Goal: Task Accomplishment & Management: Use online tool/utility

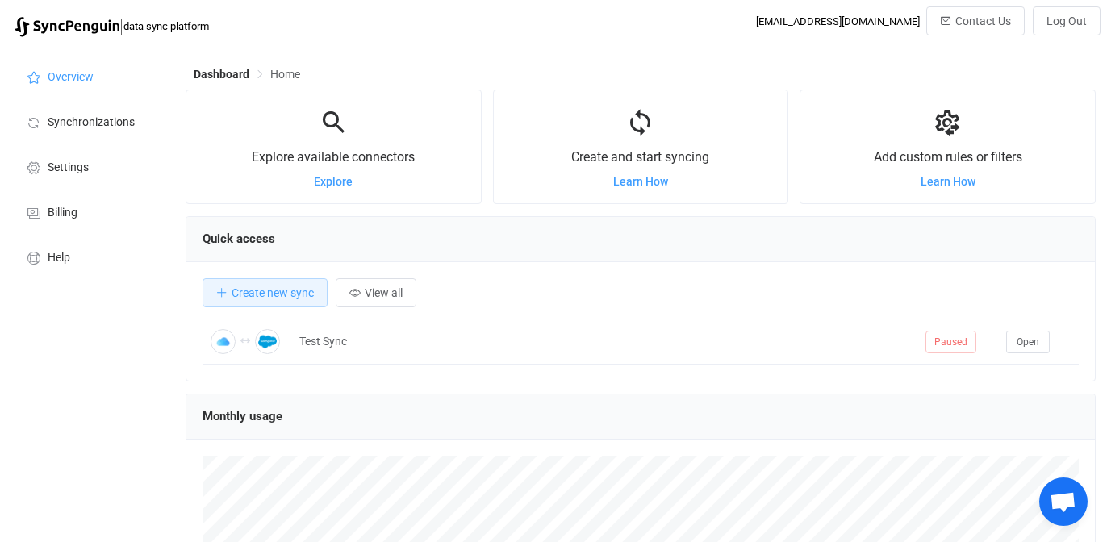
scroll to position [313, 910]
click at [70, 122] on span "Synchronizations" at bounding box center [91, 122] width 87 height 13
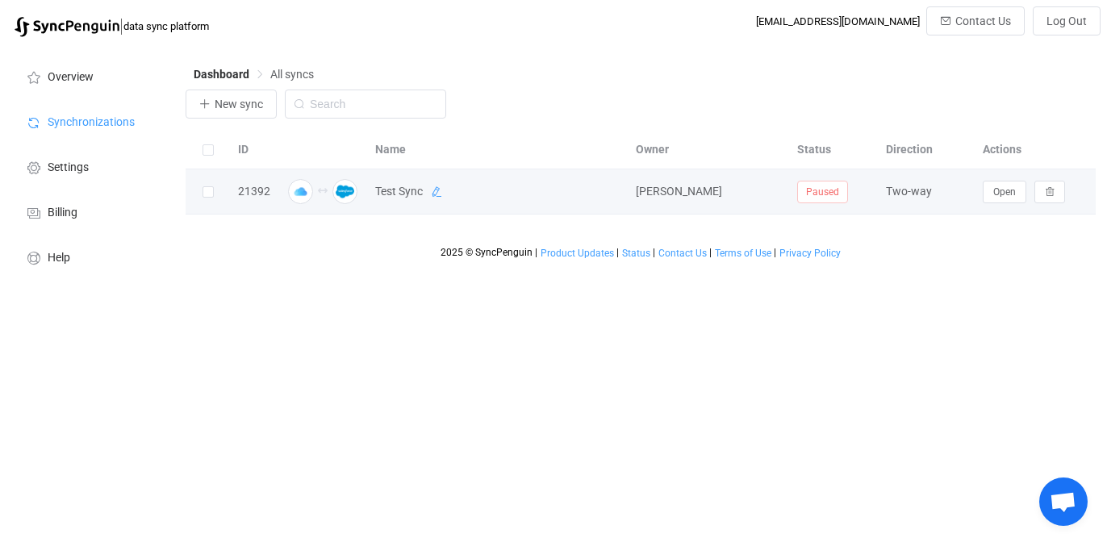
click at [438, 198] on icon at bounding box center [436, 191] width 11 height 11
click at [992, 194] on button "Open" at bounding box center [1005, 192] width 44 height 23
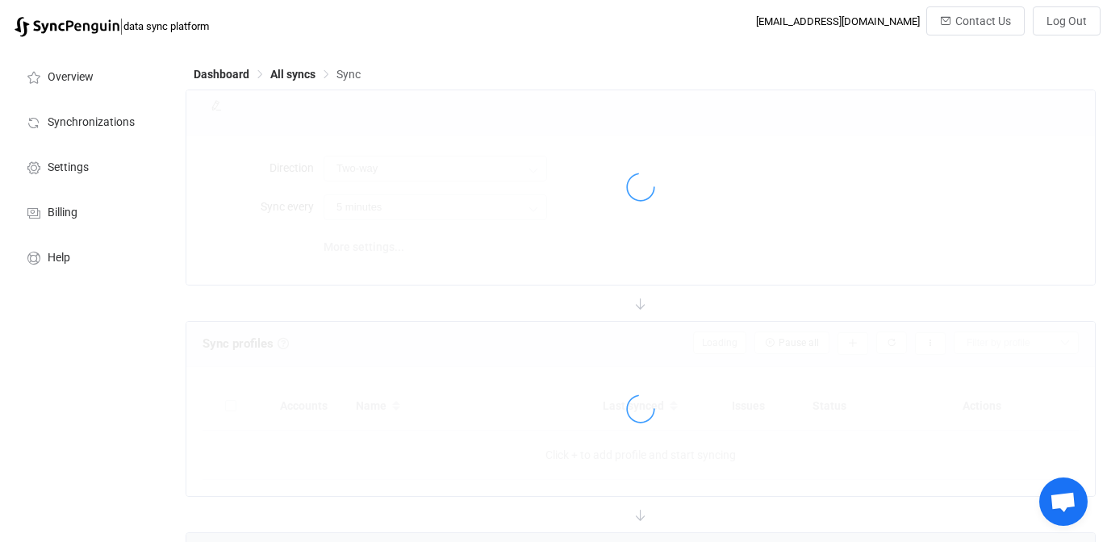
type input "10 minutes"
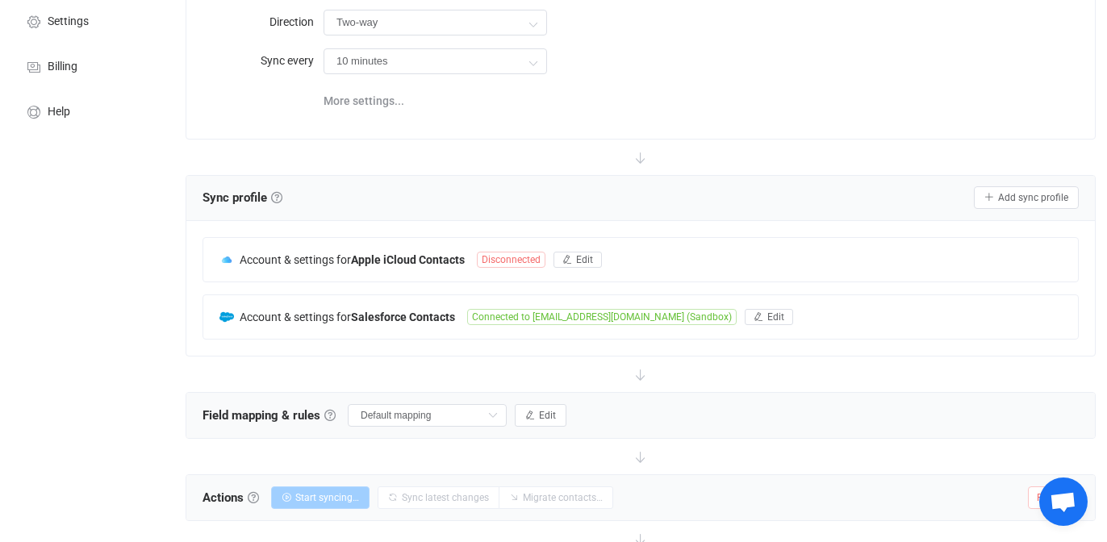
scroll to position [157, 0]
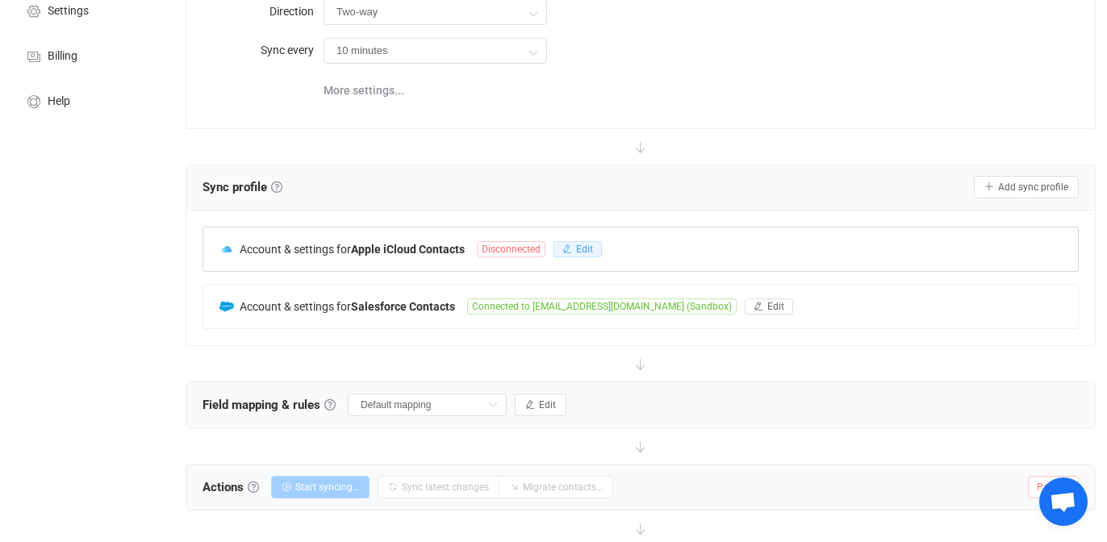
click at [579, 246] on span "Edit" at bounding box center [584, 249] width 17 height 11
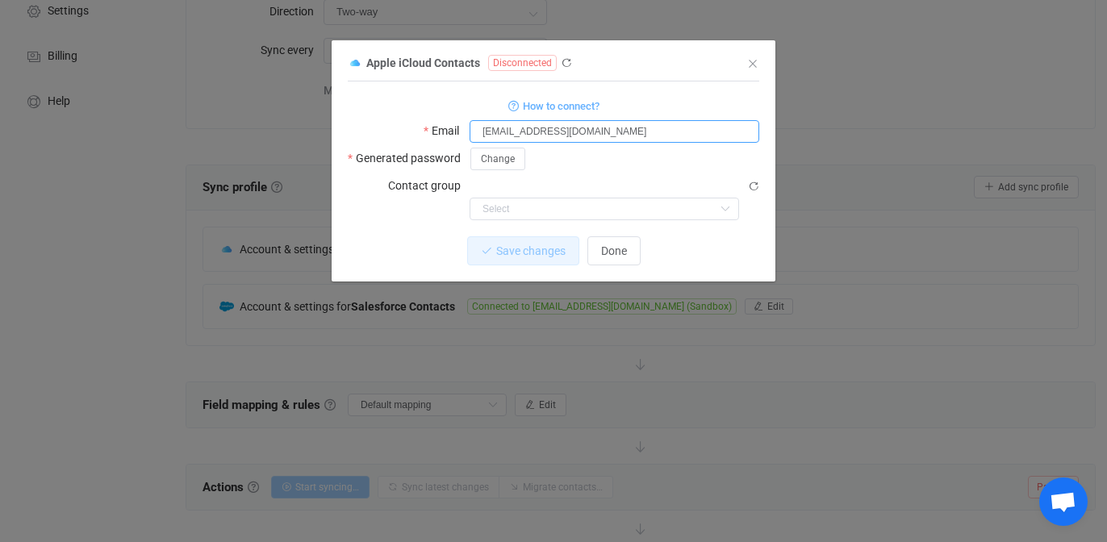
click at [478, 132] on input "testcontacts@lauderpartners.org" at bounding box center [615, 131] width 290 height 23
click at [591, 236] on button "Done" at bounding box center [613, 250] width 53 height 29
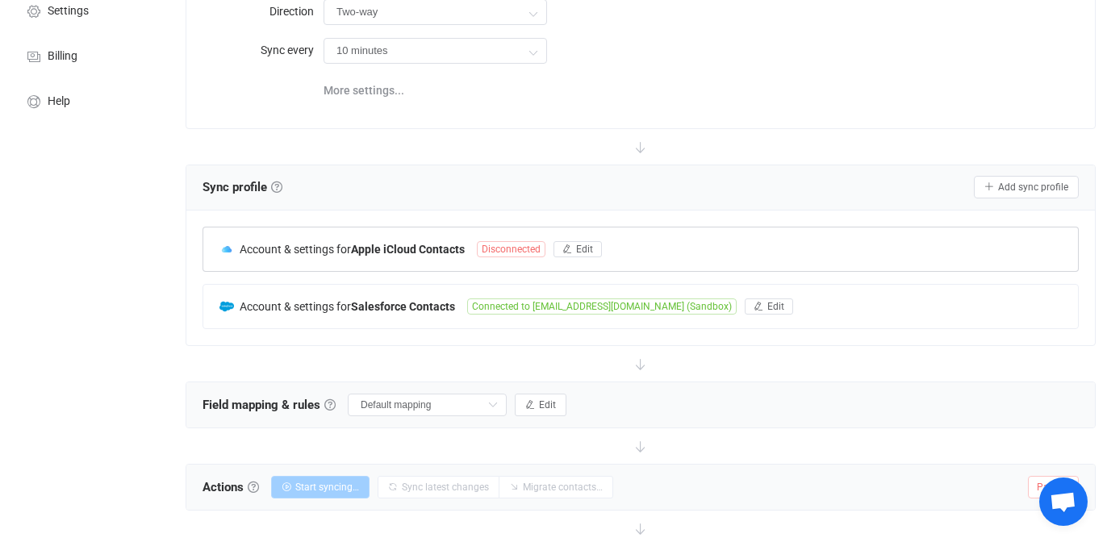
click at [519, 246] on span "Disconnected" at bounding box center [511, 249] width 69 height 16
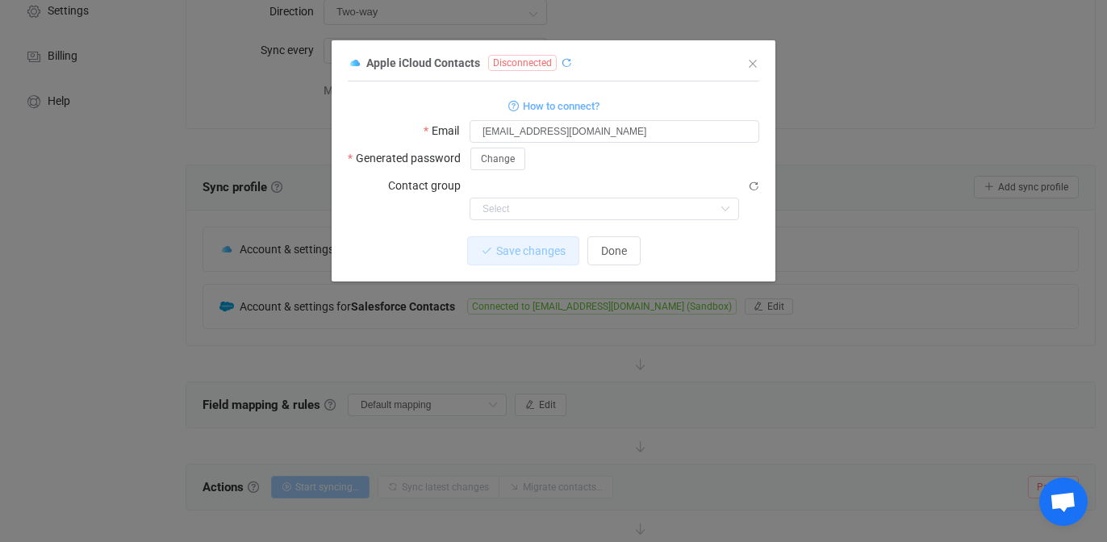
click at [567, 65] on icon "dialog" at bounding box center [566, 62] width 11 height 11
click at [154, 334] on div "Apple iCloud Contacts Disconnected 1 { { "username": "testcontacts@lauderpartne…" at bounding box center [553, 271] width 1107 height 542
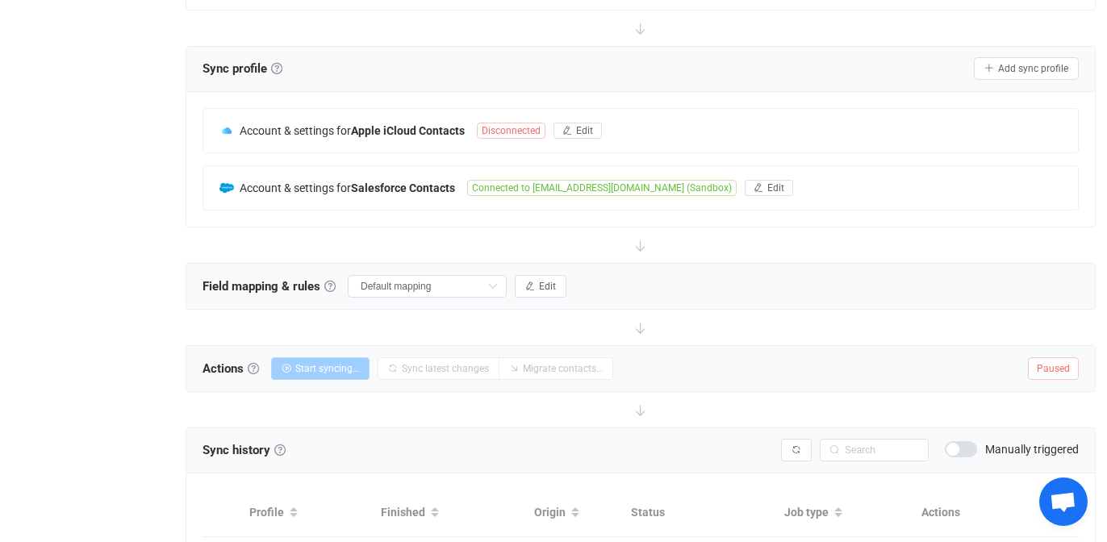
scroll to position [0, 0]
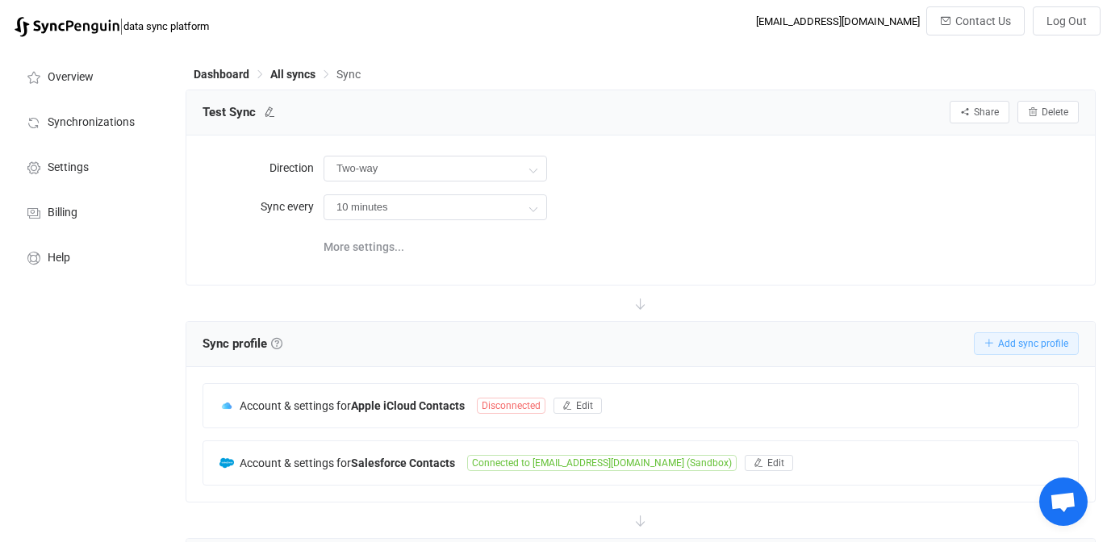
click at [989, 339] on icon "button" at bounding box center [989, 344] width 10 height 10
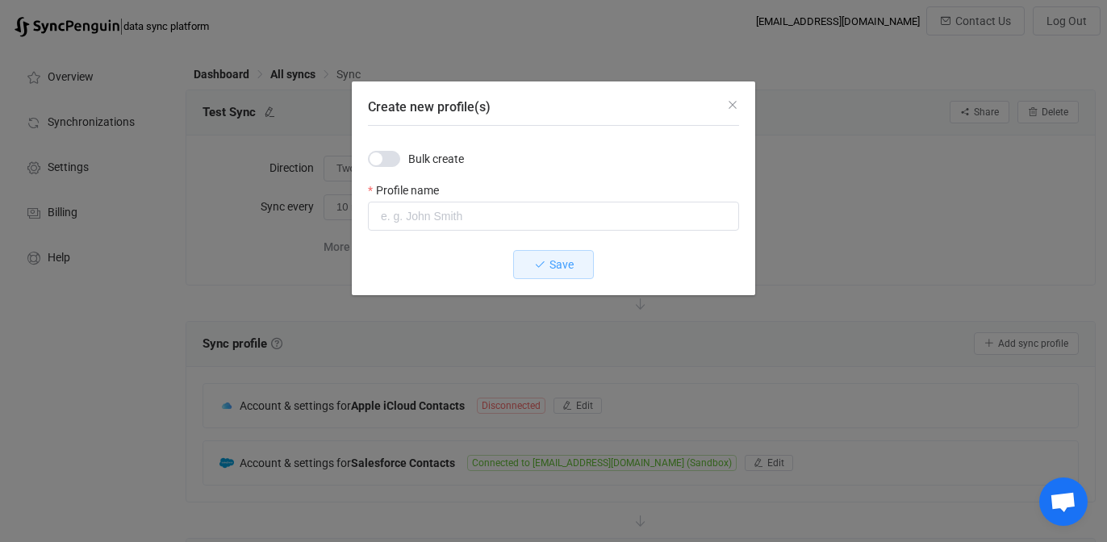
click at [738, 96] on div "Create new profile(s)" at bounding box center [553, 103] width 403 height 44
click at [729, 106] on icon "Close" at bounding box center [732, 104] width 13 height 13
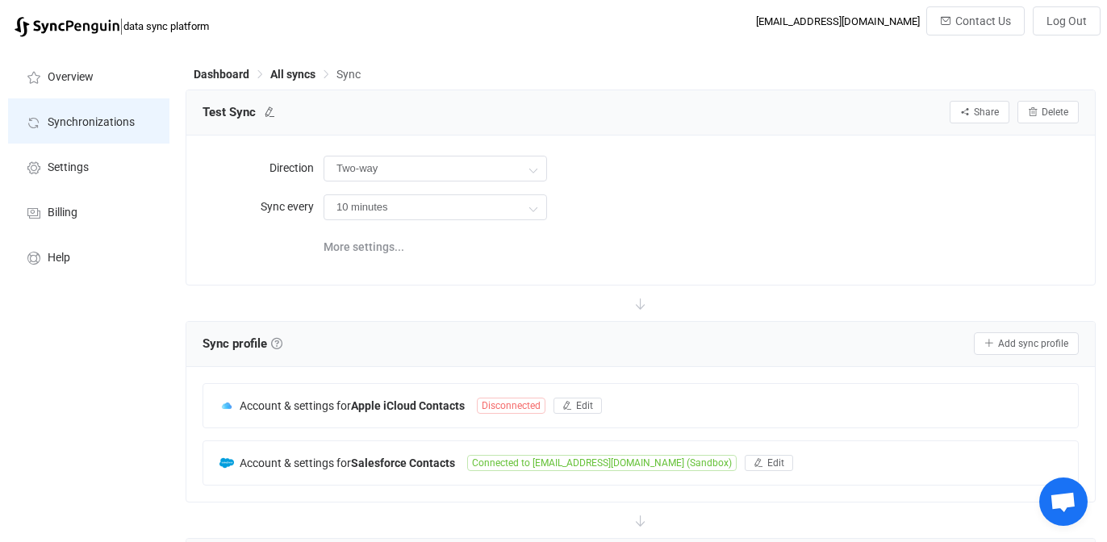
click at [77, 126] on span "Synchronizations" at bounding box center [91, 122] width 87 height 13
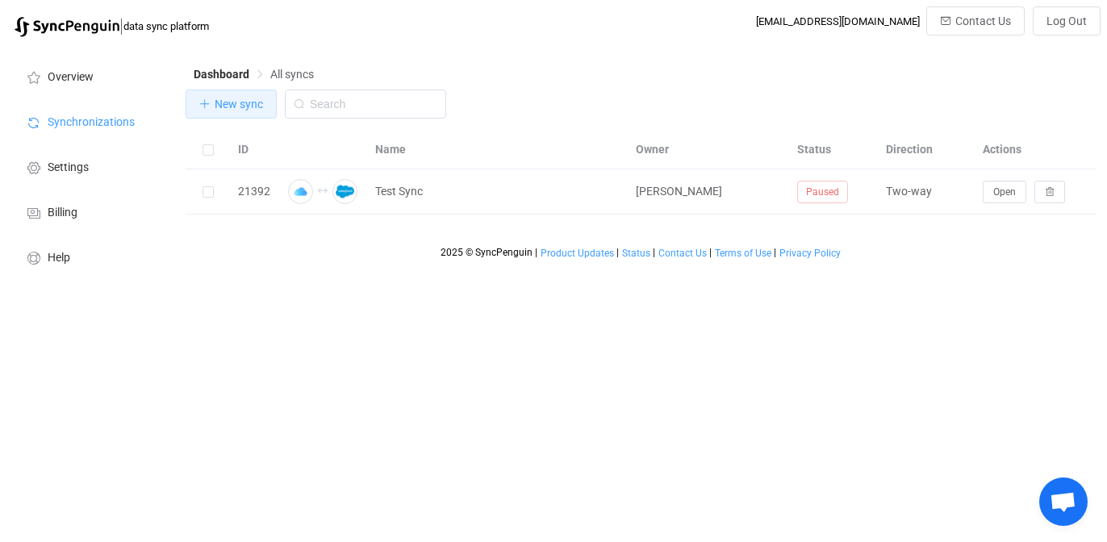
click at [232, 98] on span "New sync" at bounding box center [239, 104] width 48 height 13
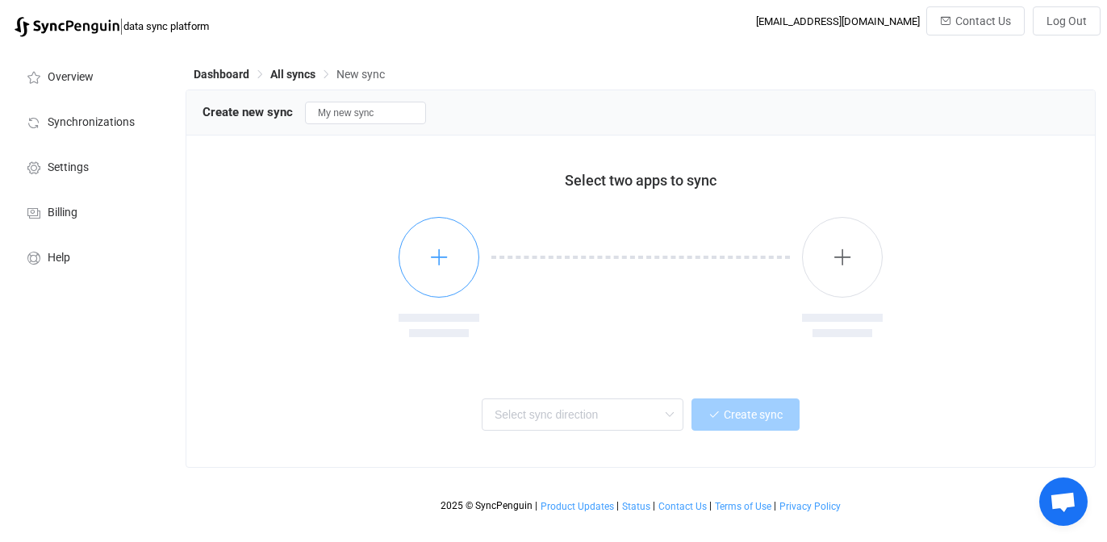
click at [419, 251] on button "button" at bounding box center [439, 257] width 81 height 81
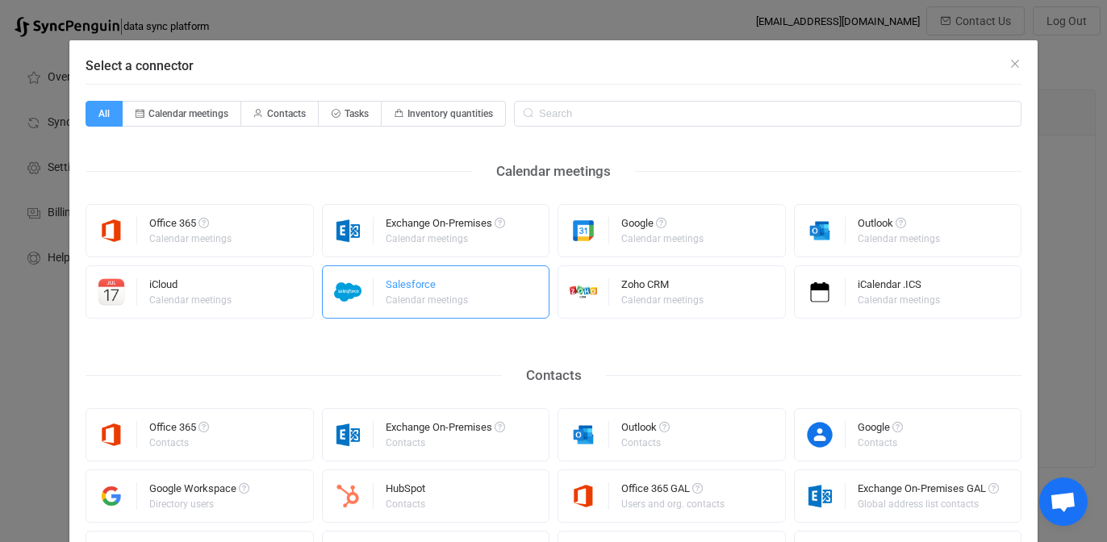
click at [413, 272] on div "Salesforce Calendar meetings" at bounding box center [428, 292] width 85 height 42
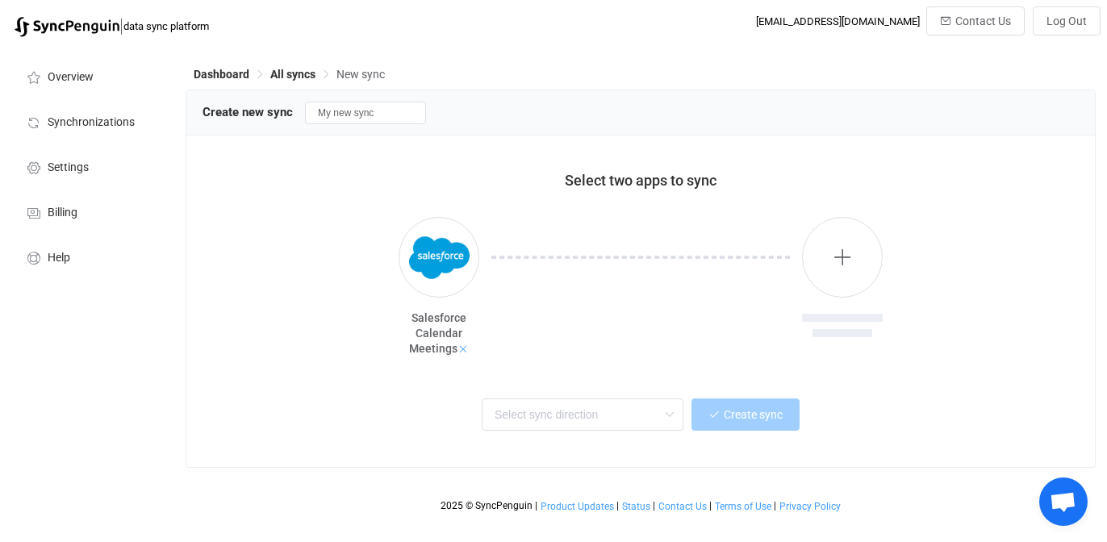
click at [460, 351] on icon at bounding box center [463, 349] width 11 height 11
click at [434, 255] on icon "button" at bounding box center [439, 257] width 20 height 20
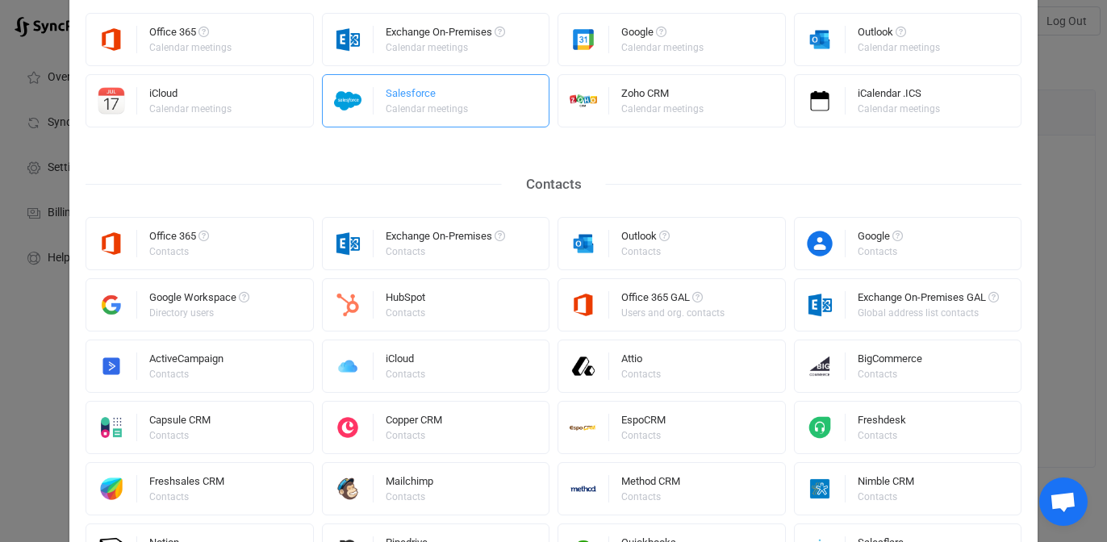
scroll to position [45, 0]
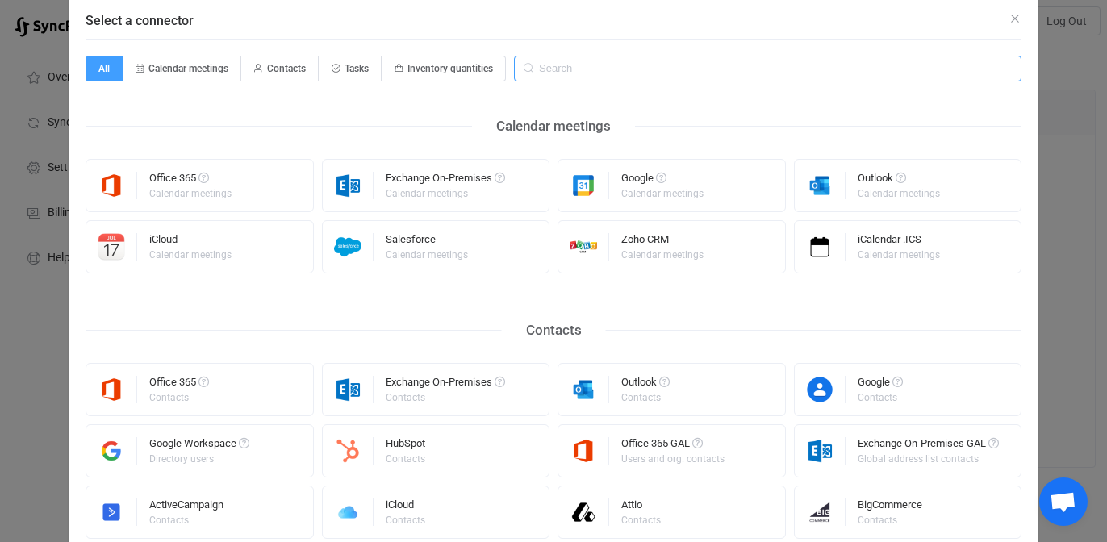
click at [579, 70] on input "Select a connector" at bounding box center [768, 69] width 508 height 26
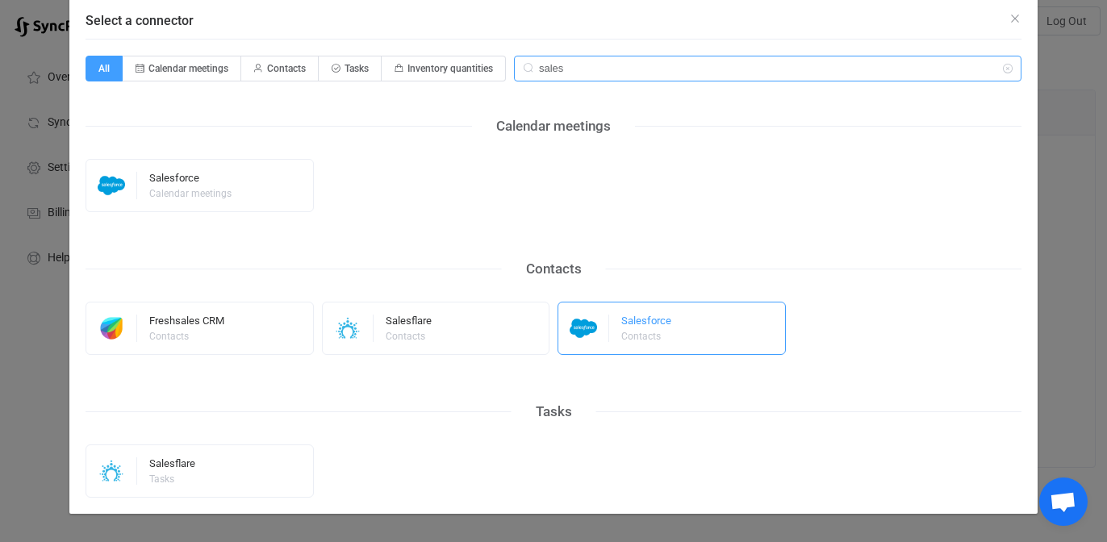
type input "sales"
click at [649, 341] on div "Contacts" at bounding box center [645, 337] width 48 height 10
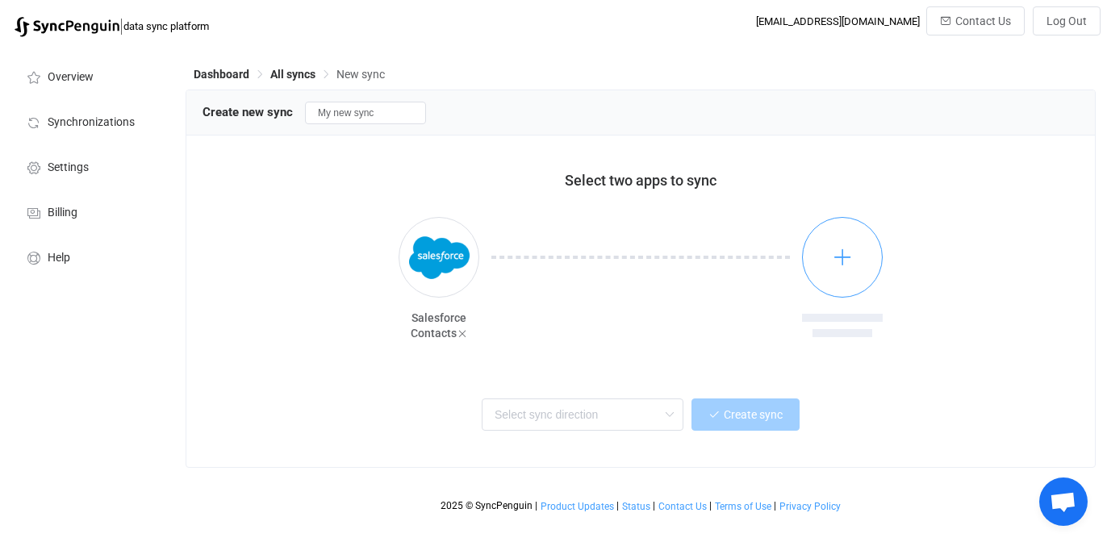
click at [837, 261] on icon "button" at bounding box center [843, 257] width 20 height 20
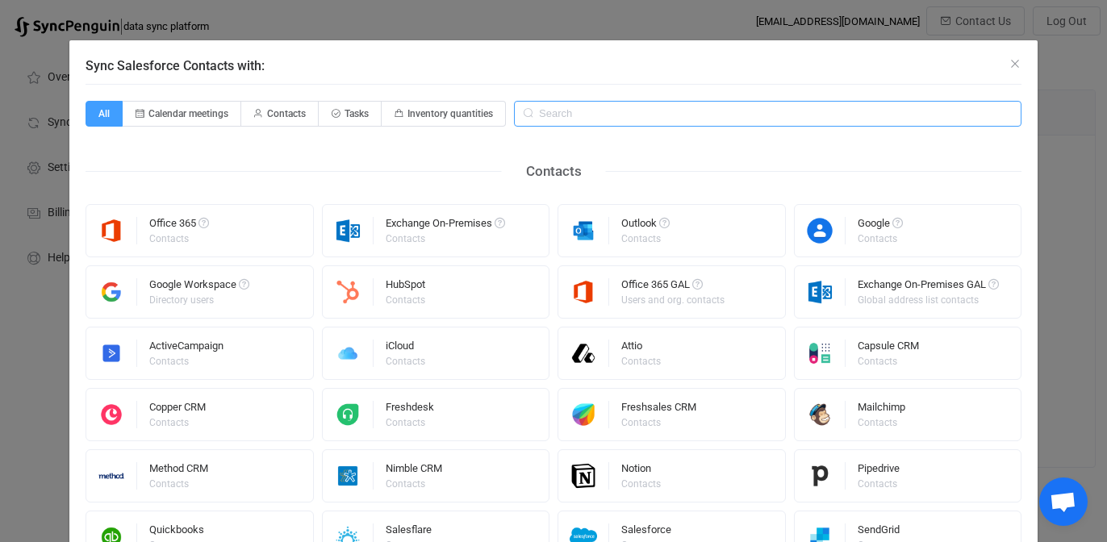
click at [586, 117] on input "Sync Salesforce Contacts with:" at bounding box center [768, 114] width 508 height 26
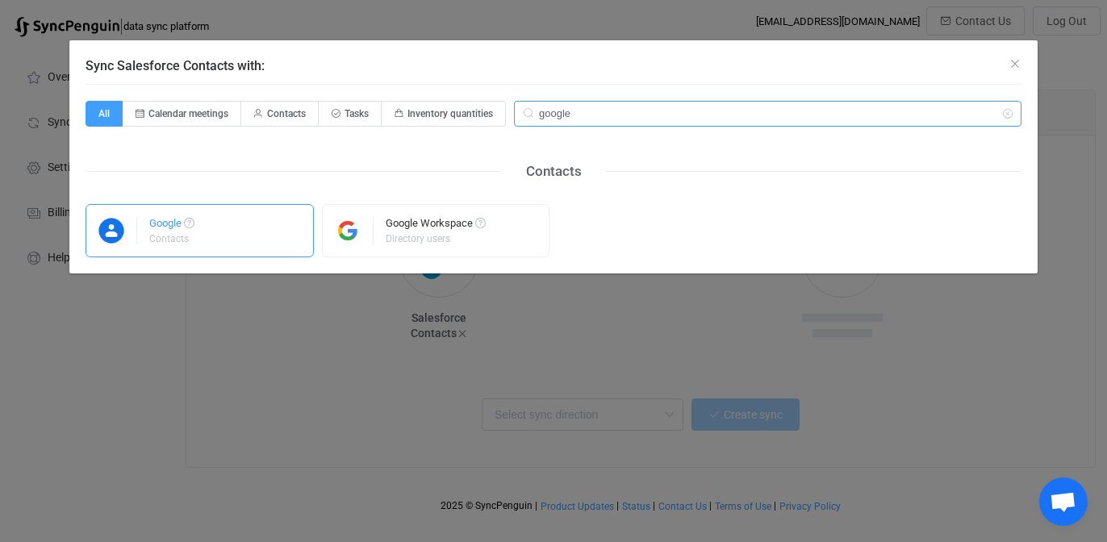
type input "google"
click at [156, 229] on div "Google" at bounding box center [171, 226] width 45 height 16
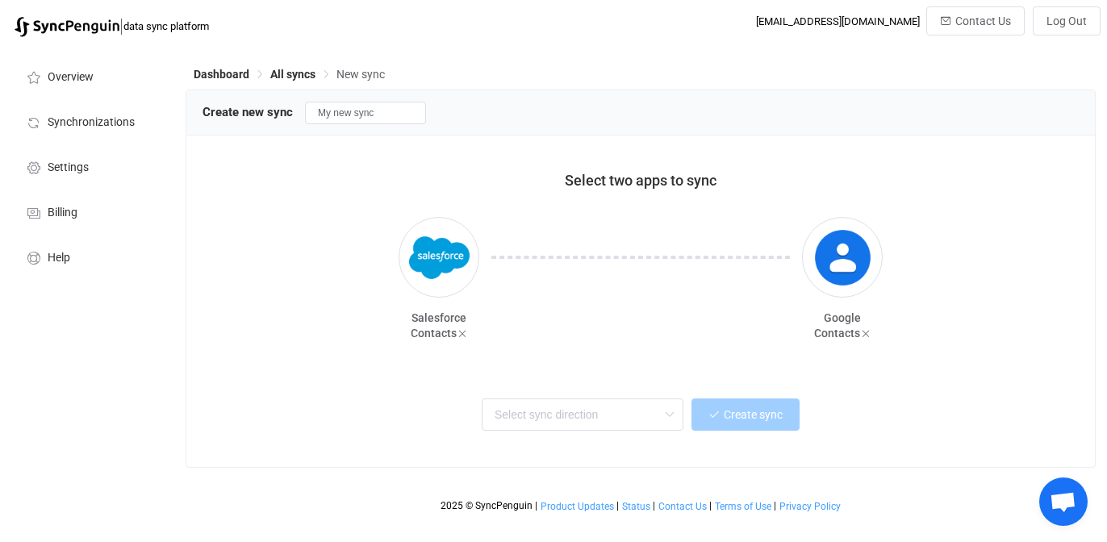
click at [671, 397] on div "Two-way One or multiple two-way syncs Salesforce → Google One or multiple one-w…" at bounding box center [641, 413] width 836 height 36
click at [662, 416] on icon at bounding box center [669, 415] width 20 height 32
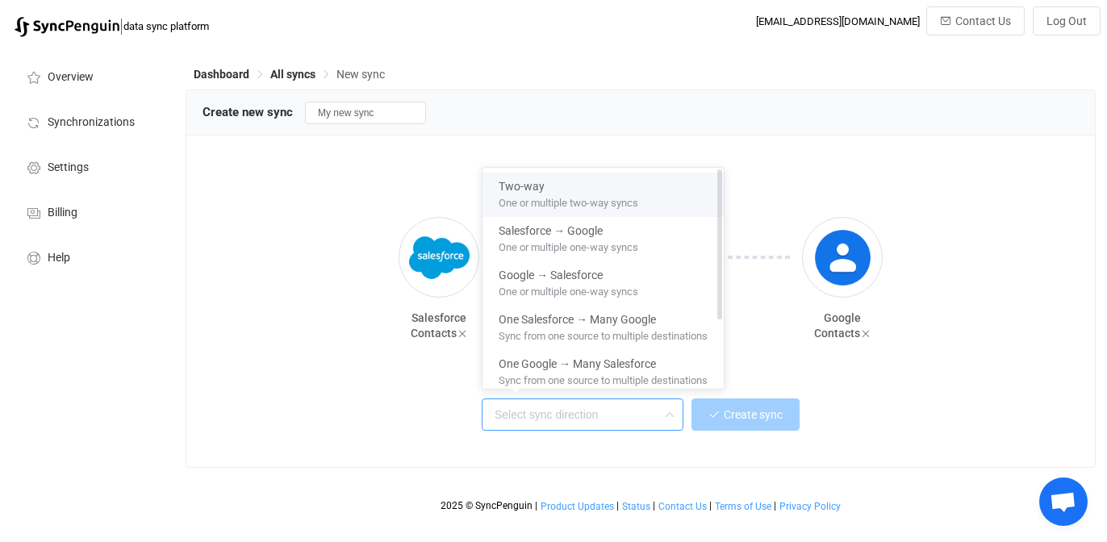
click at [554, 193] on span "One or multiple two-way syncs" at bounding box center [569, 200] width 140 height 18
type input "Two-way"
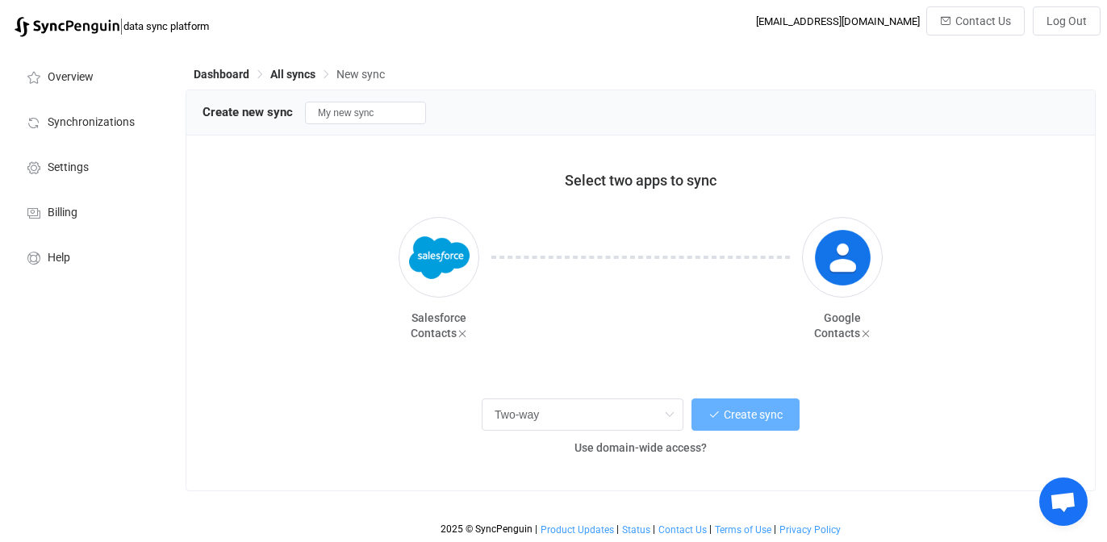
click at [723, 425] on button "Create sync" at bounding box center [746, 415] width 108 height 32
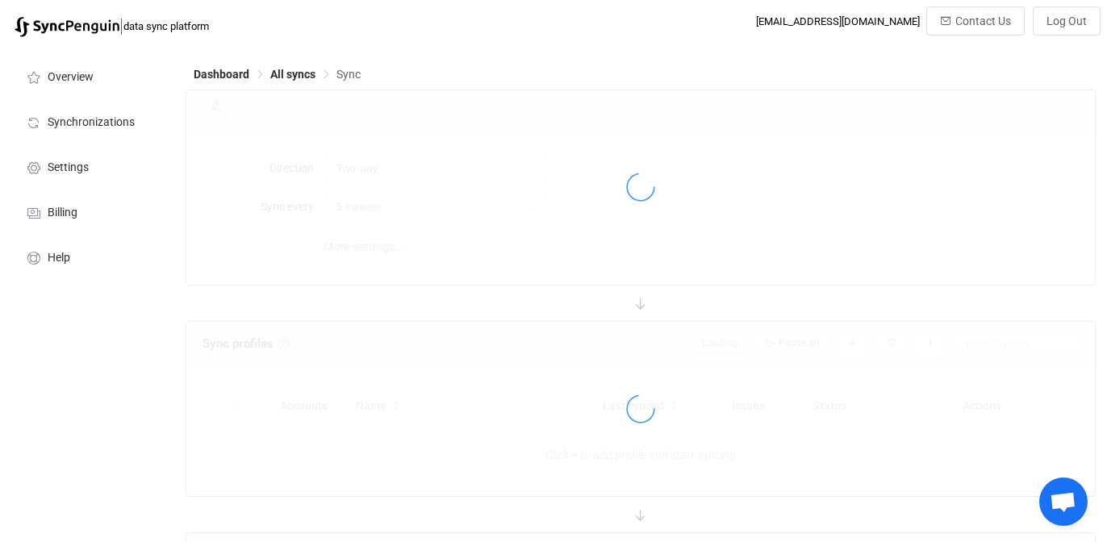
type input "10 minutes"
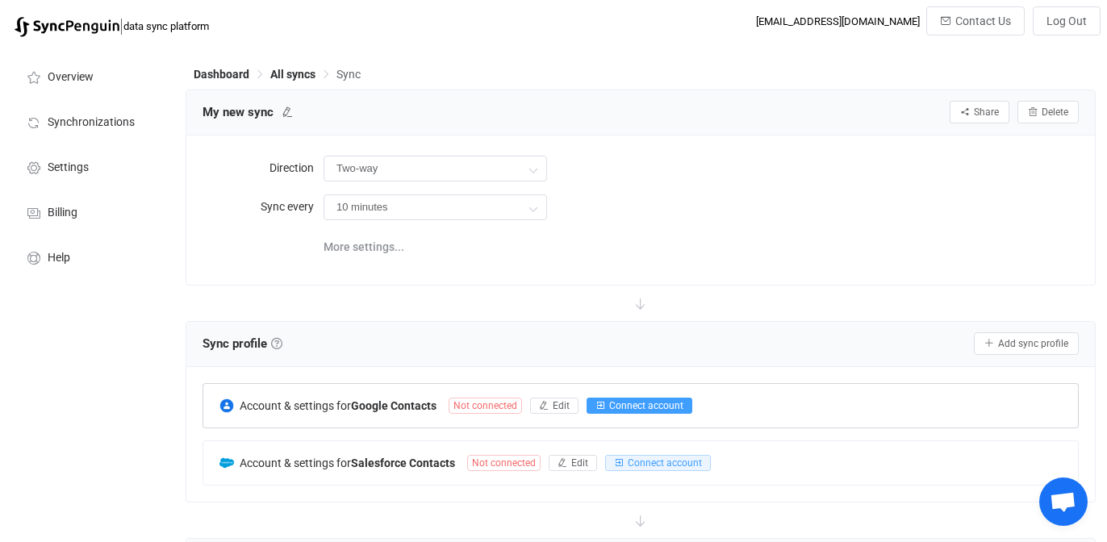
click at [616, 406] on span "Connect account" at bounding box center [646, 405] width 74 height 11
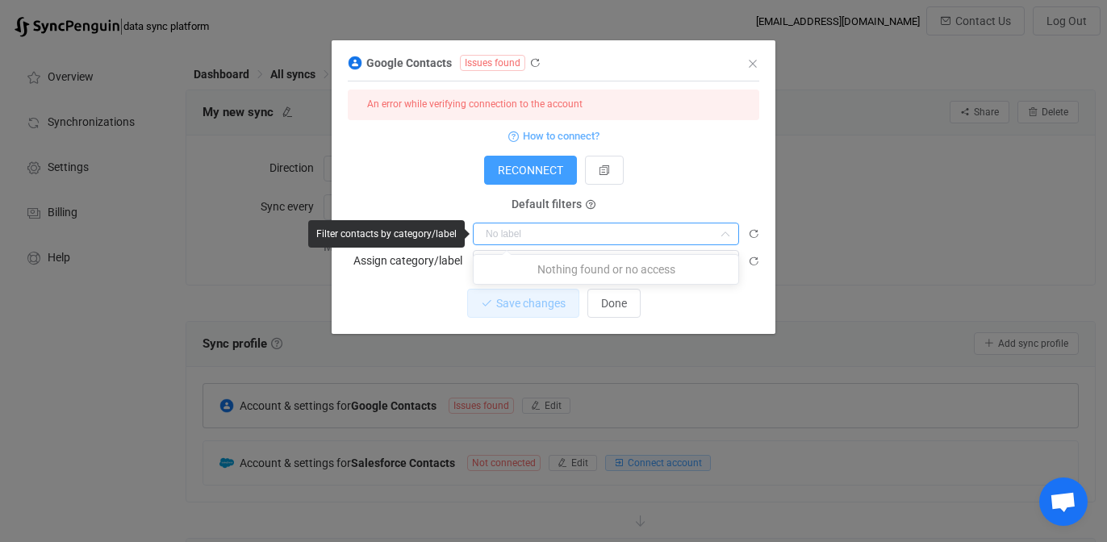
click at [491, 233] on input "dialog" at bounding box center [606, 234] width 266 height 23
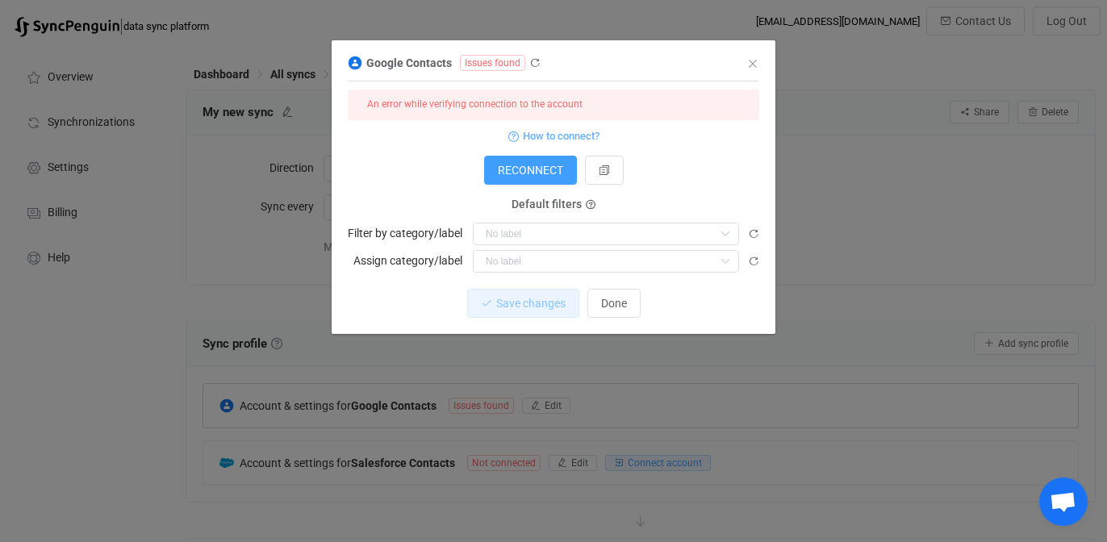
click at [476, 58] on span "Issues found" at bounding box center [492, 63] width 65 height 16
click at [520, 173] on span "RECONNECT" at bounding box center [530, 170] width 65 height 13
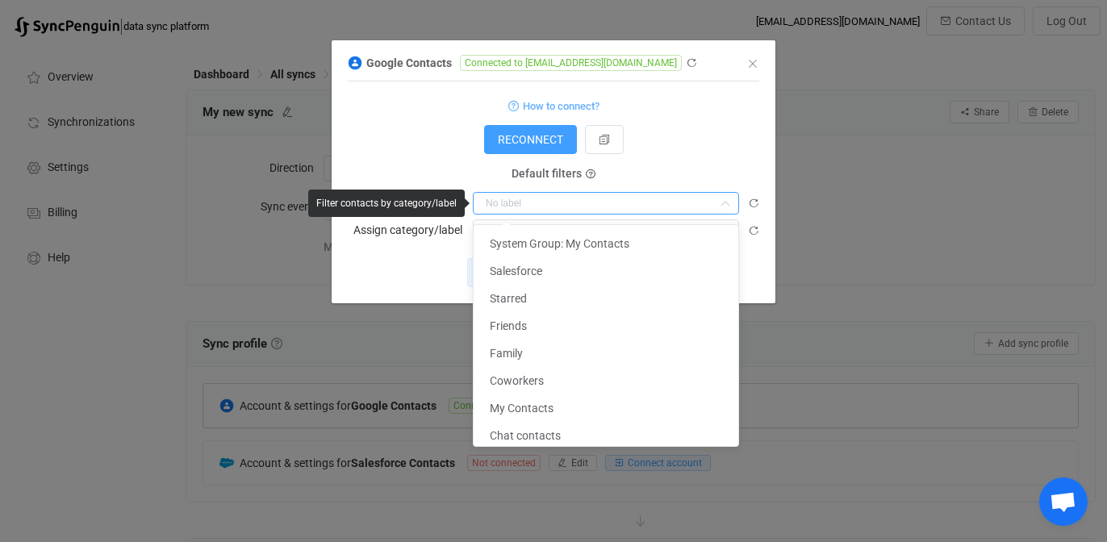
click at [591, 194] on input "dialog" at bounding box center [606, 203] width 266 height 23
click at [372, 125] on div "RECONNECT" at bounding box center [554, 139] width 412 height 29
click at [496, 201] on input "dialog" at bounding box center [606, 203] width 266 height 23
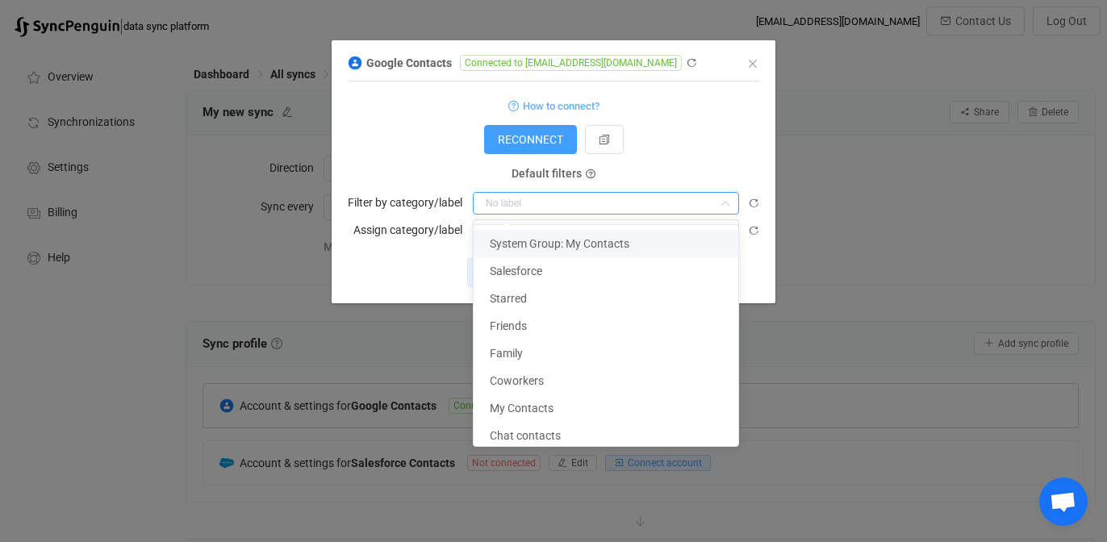
click at [391, 118] on form "How to connect? RECONNECT Service account Service account JSON Service account …" at bounding box center [554, 168] width 412 height 147
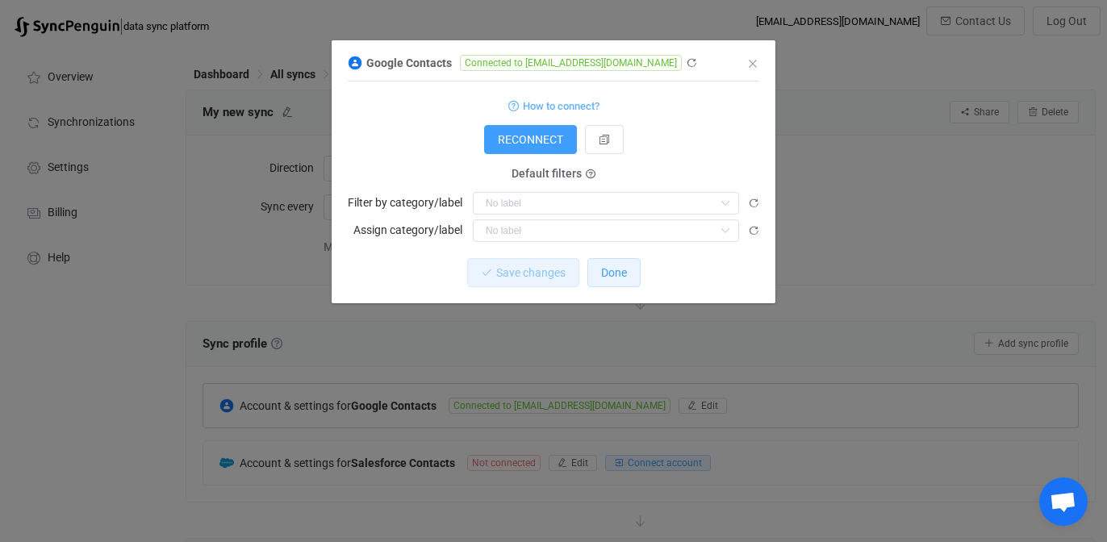
click at [615, 277] on span "Done" at bounding box center [614, 272] width 26 height 13
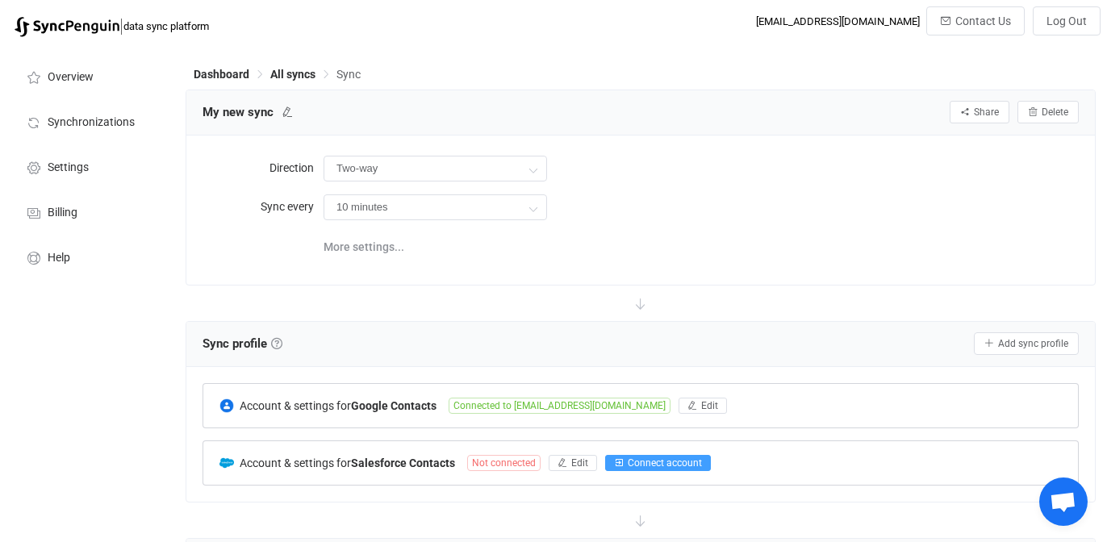
click at [704, 462] on button "Connect account" at bounding box center [658, 463] width 106 height 16
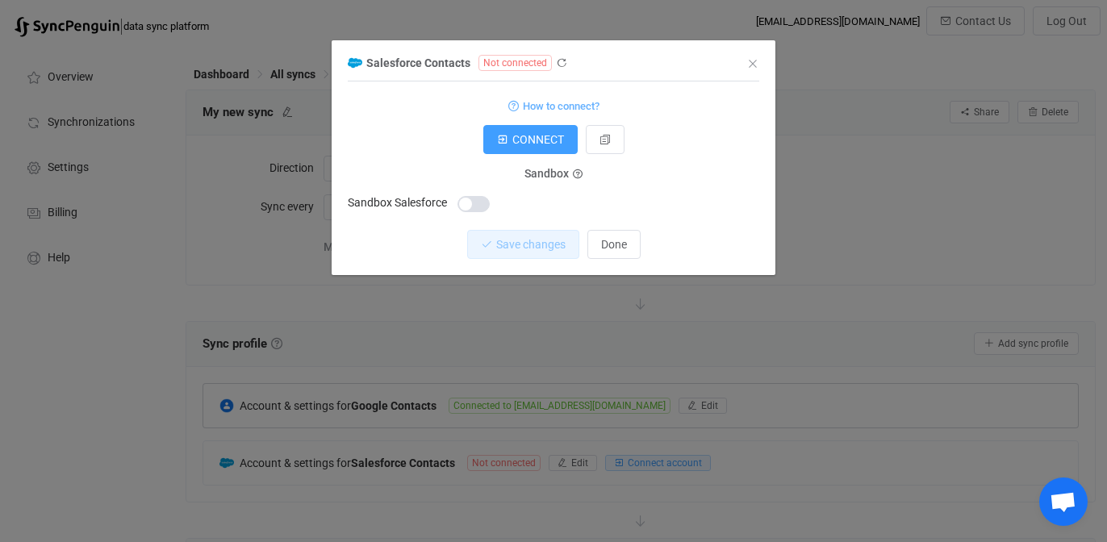
click at [460, 211] on div "dialog" at bounding box center [474, 204] width 32 height 16
click at [521, 147] on button "CONNECT" at bounding box center [530, 139] width 94 height 29
click at [750, 61] on icon "Close" at bounding box center [752, 63] width 13 height 13
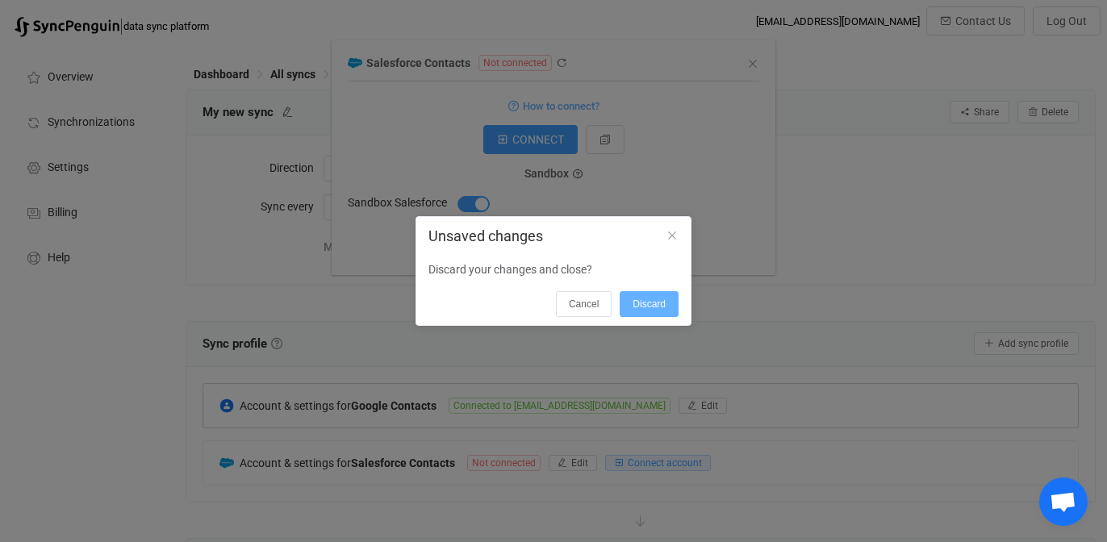
click at [645, 299] on span "Discard" at bounding box center [649, 304] width 33 height 11
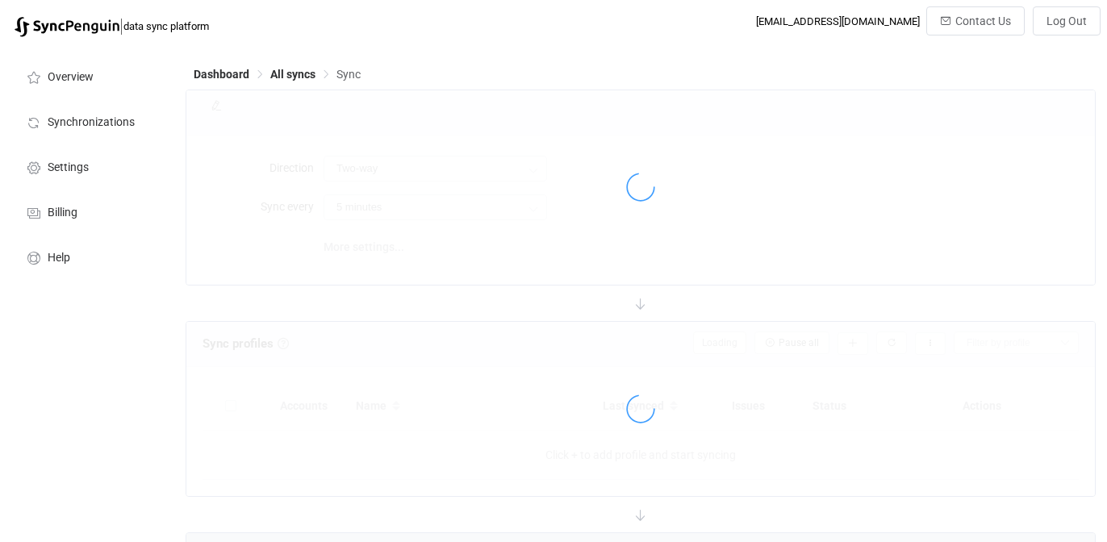
type input "10 minutes"
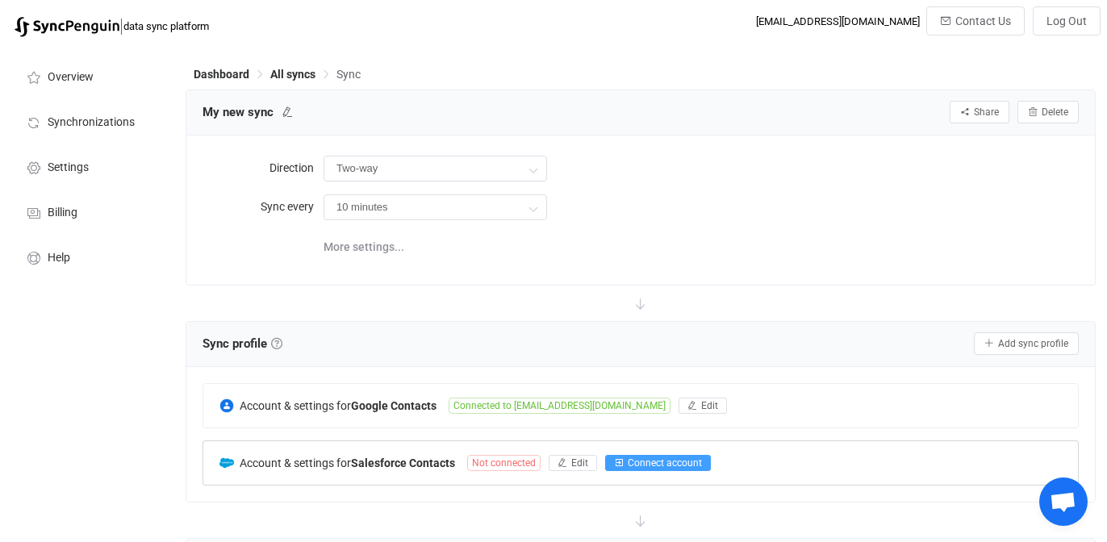
click at [631, 459] on span "Connect account" at bounding box center [665, 463] width 74 height 11
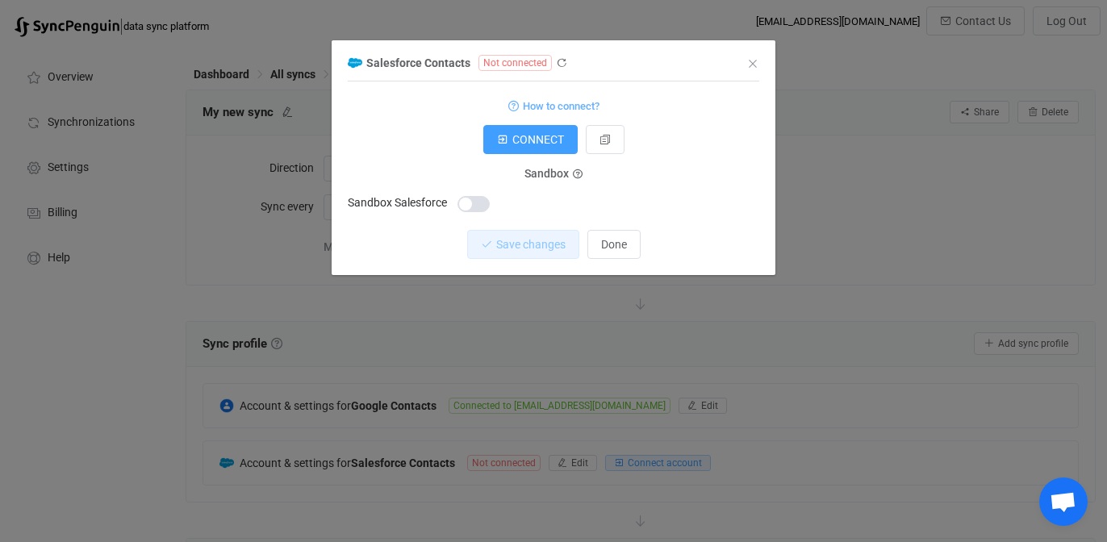
click at [466, 205] on span "dialog" at bounding box center [474, 204] width 32 height 16
click at [520, 144] on span "CONNECT" at bounding box center [538, 139] width 52 height 13
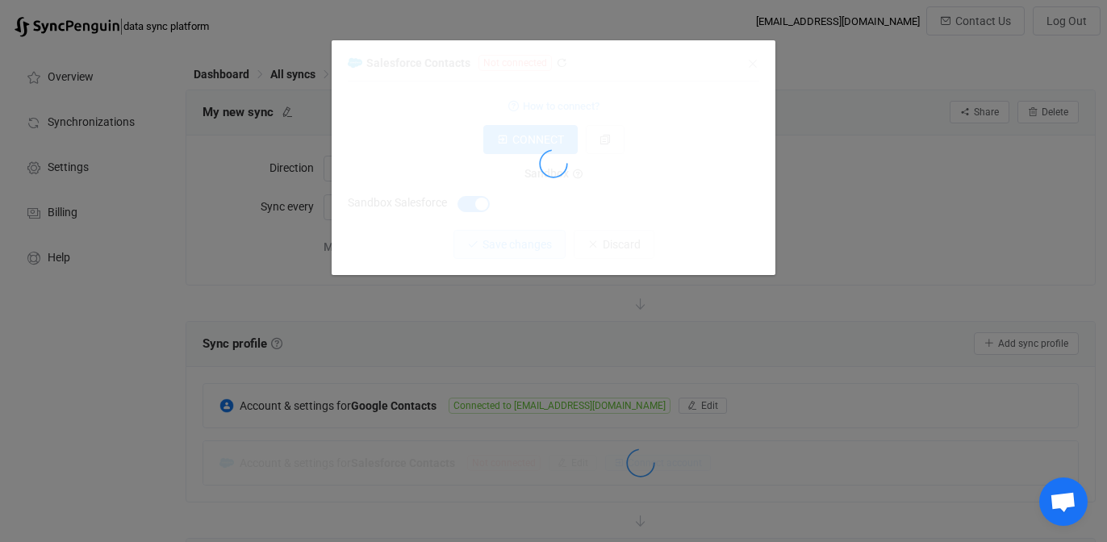
click at [543, 248] on div "dialog" at bounding box center [554, 163] width 412 height 223
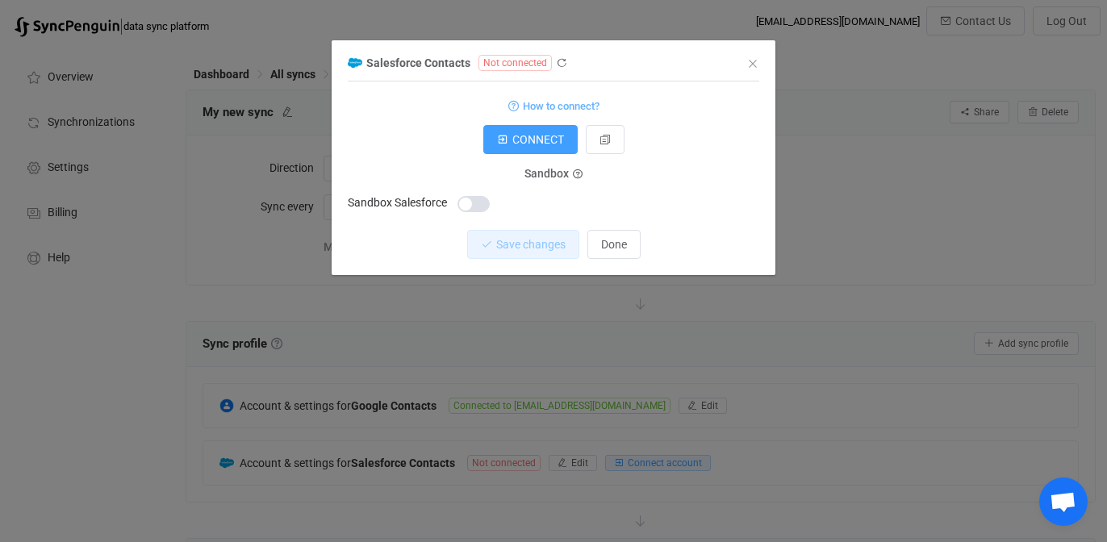
click at [472, 202] on span "dialog" at bounding box center [474, 204] width 32 height 16
click at [503, 141] on icon "dialog" at bounding box center [502, 139] width 11 height 11
